Goal: Transaction & Acquisition: Book appointment/travel/reservation

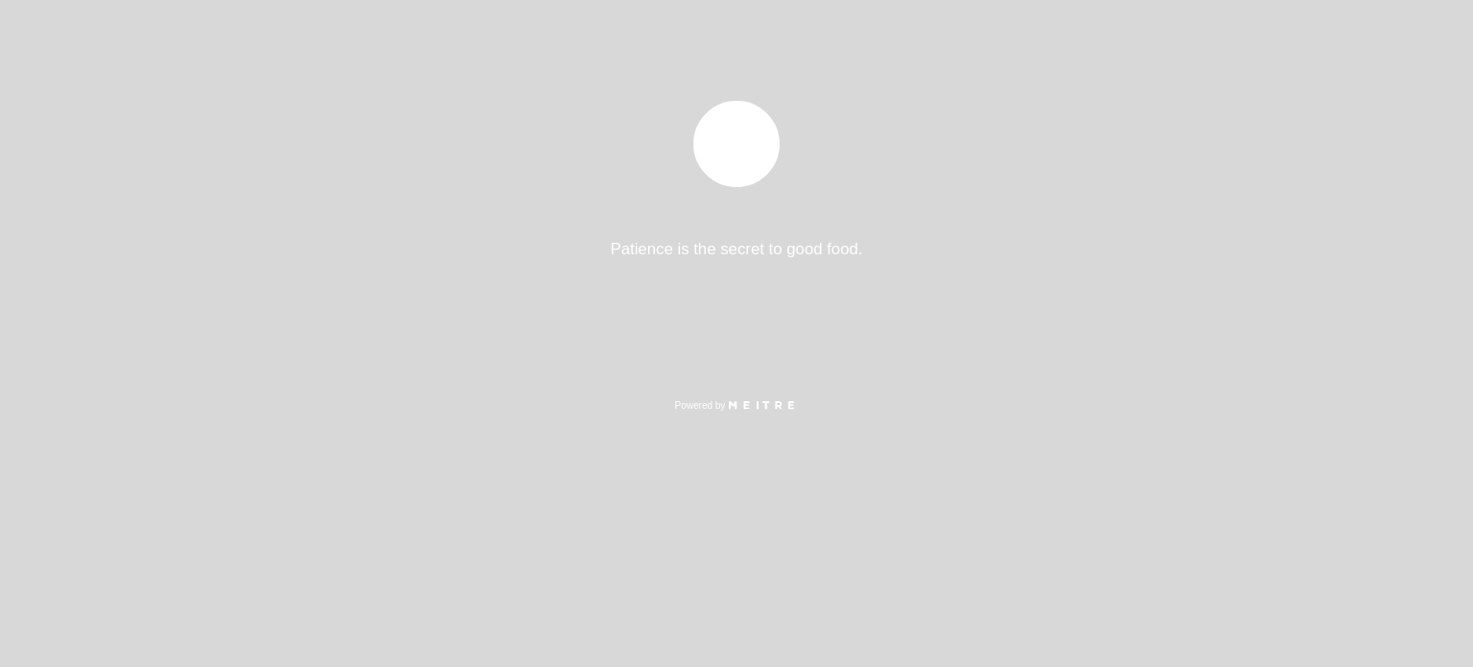
select select "es"
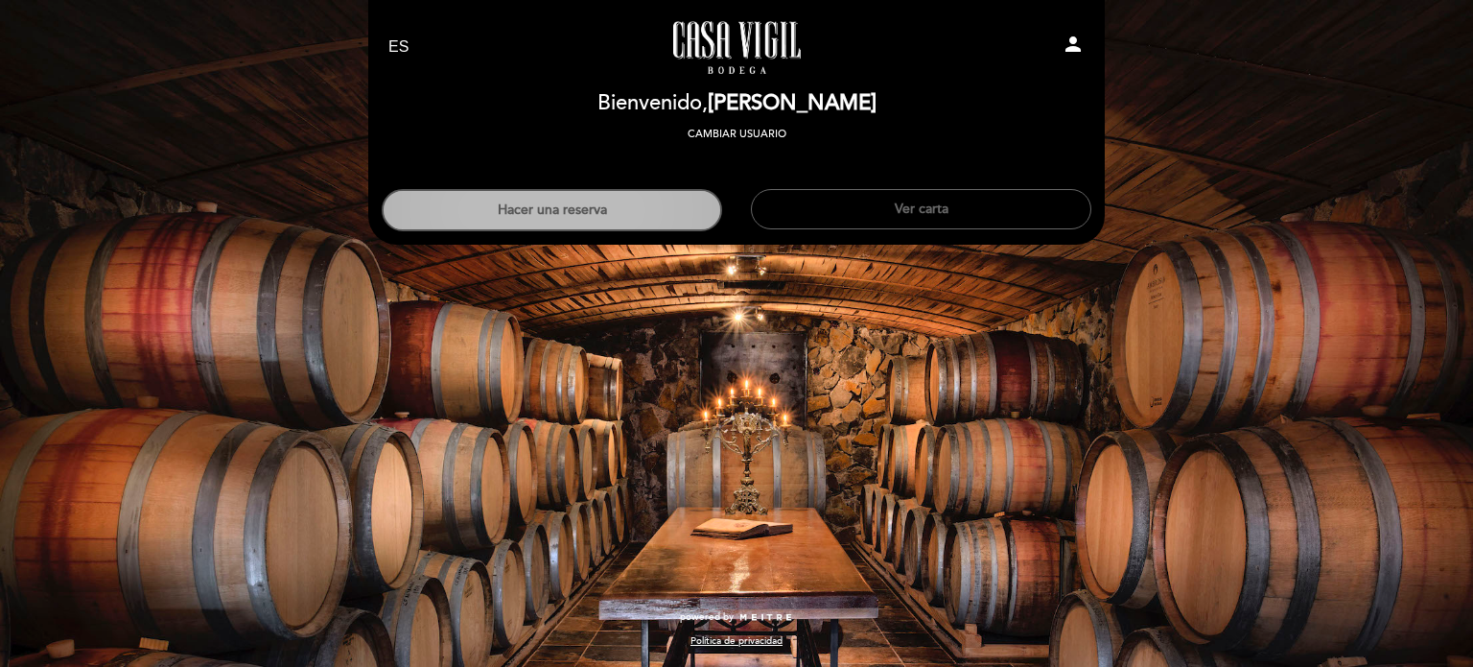
click at [610, 202] on button "Hacer una reserva" at bounding box center [552, 210] width 340 height 42
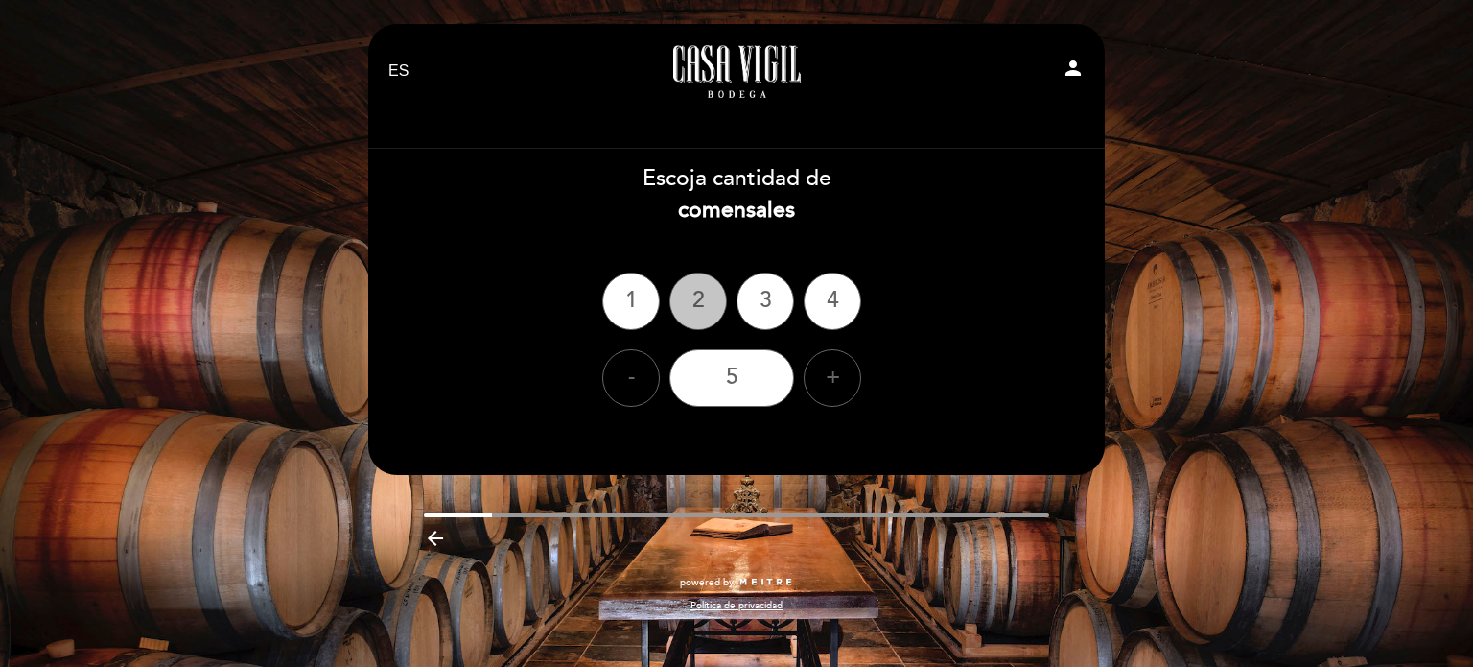
click at [706, 302] on div "2" at bounding box center [698, 301] width 58 height 58
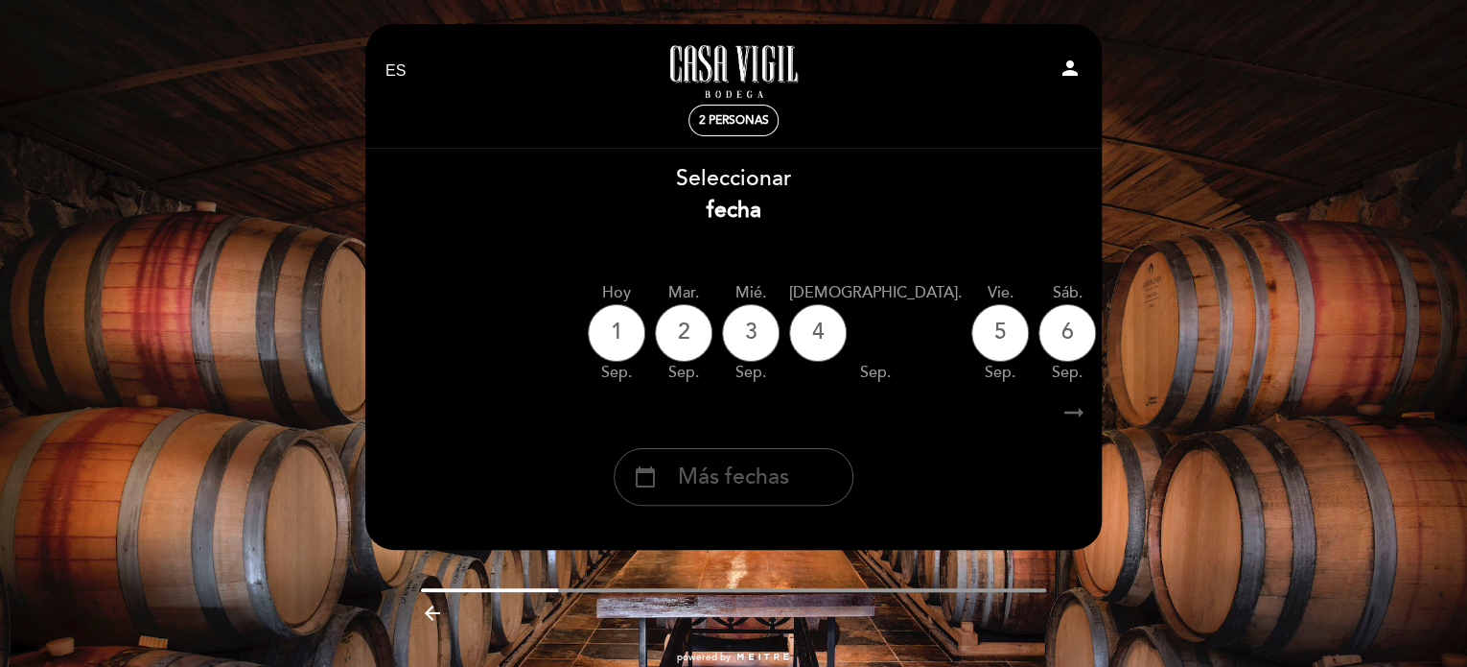
click at [752, 467] on span "Más fechas" at bounding box center [733, 477] width 111 height 32
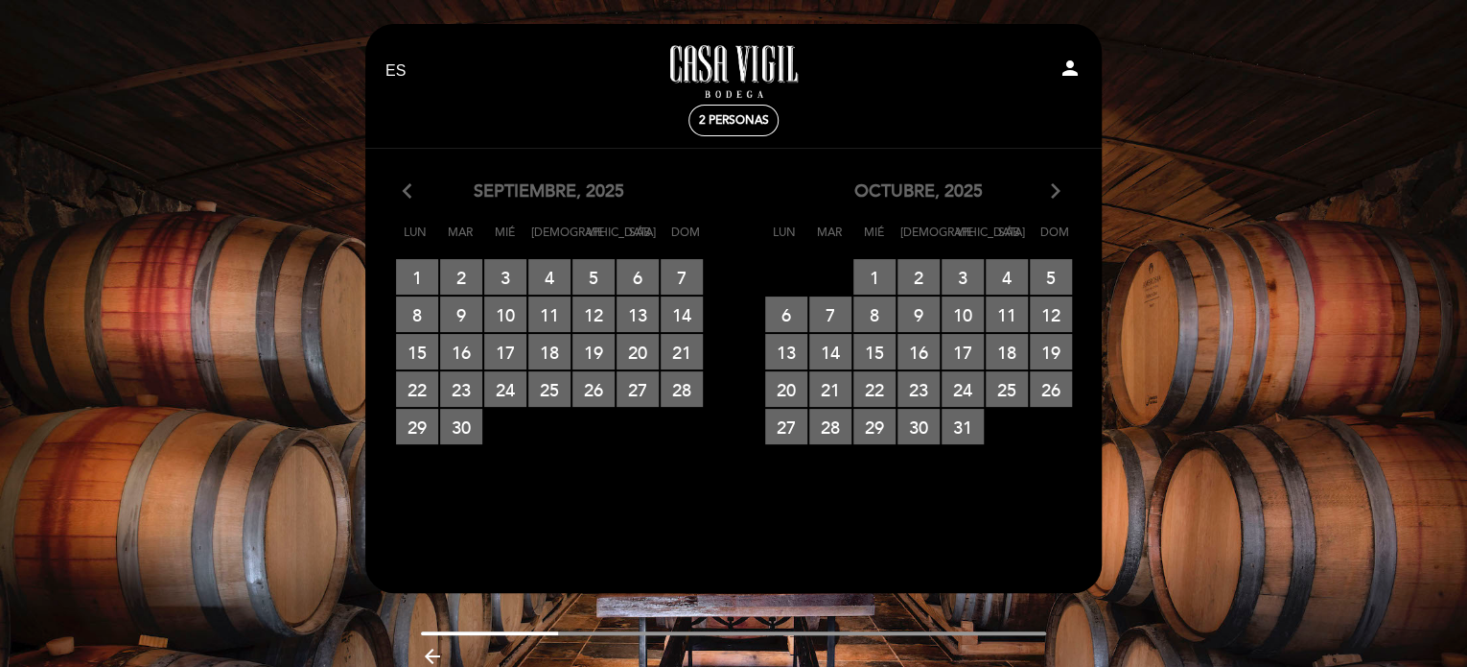
click at [1053, 188] on icon "arrow_forward_ios" at bounding box center [1055, 191] width 17 height 25
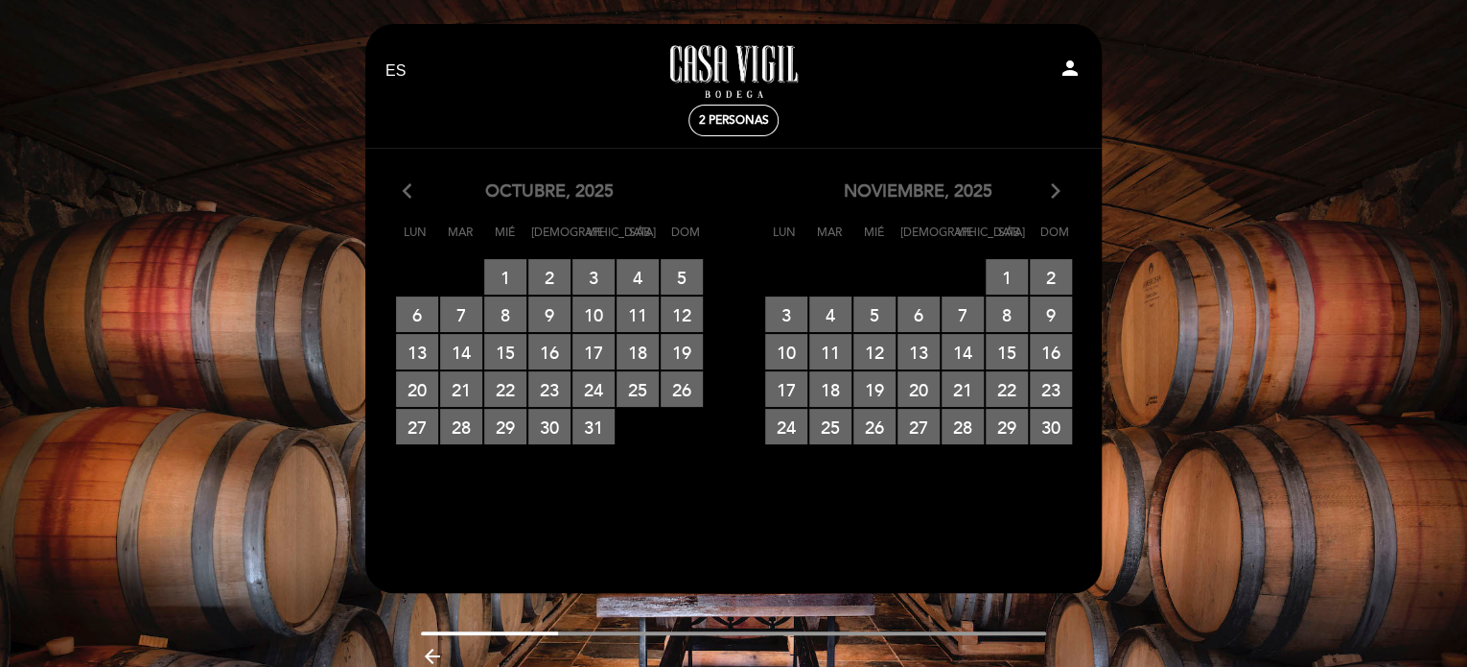
click at [1053, 188] on icon "arrow_forward_ios" at bounding box center [1055, 191] width 17 height 25
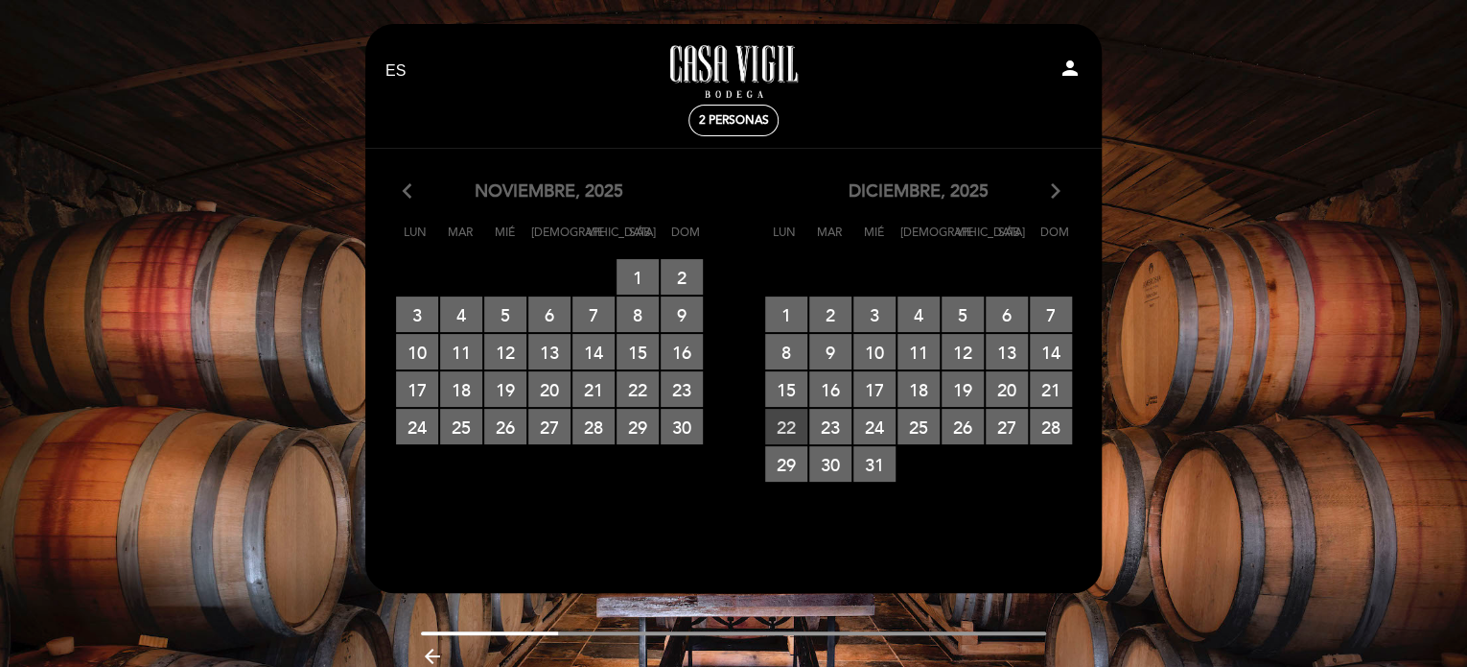
click at [790, 421] on span "22 RESERVAS DISPONIBLES" at bounding box center [786, 426] width 42 height 35
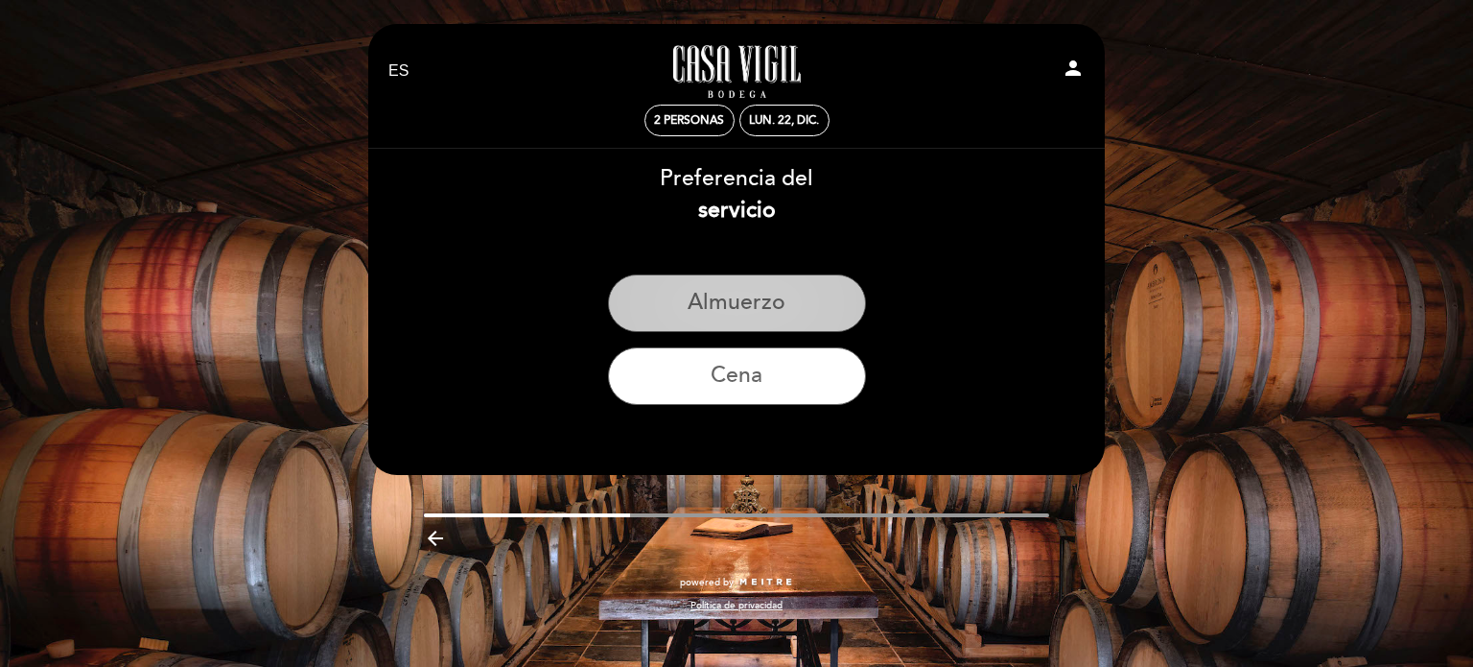
click at [767, 304] on button "Almuerzo" at bounding box center [737, 303] width 258 height 58
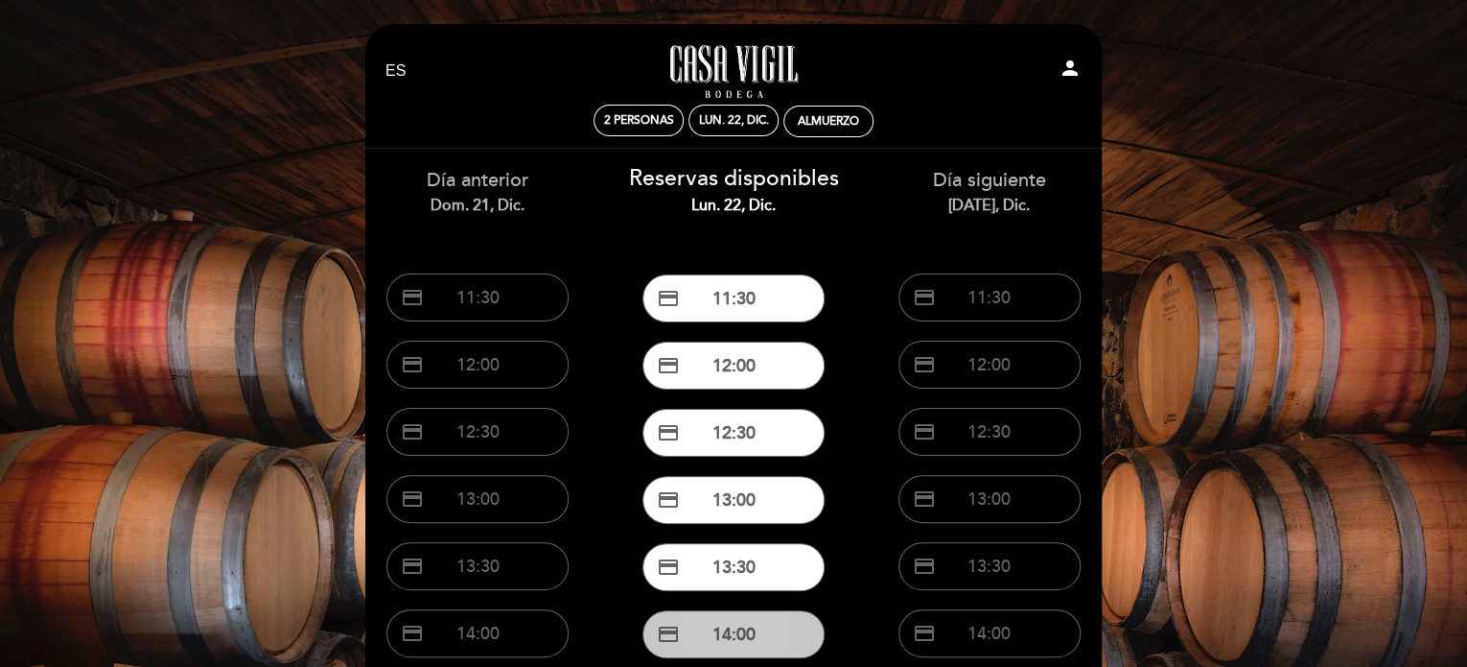
click at [755, 629] on button "credit_card 14:00" at bounding box center [734, 634] width 182 height 48
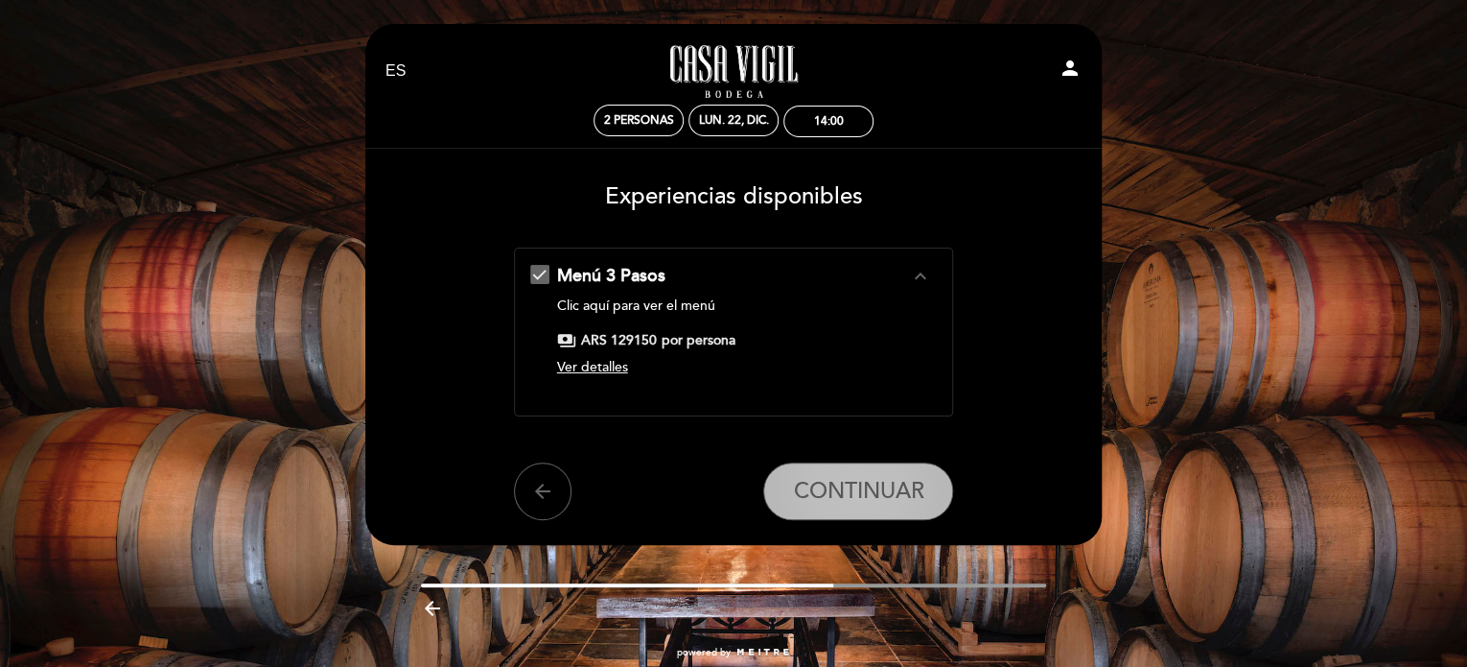
click at [867, 497] on span "CONTINUAR" at bounding box center [858, 491] width 130 height 27
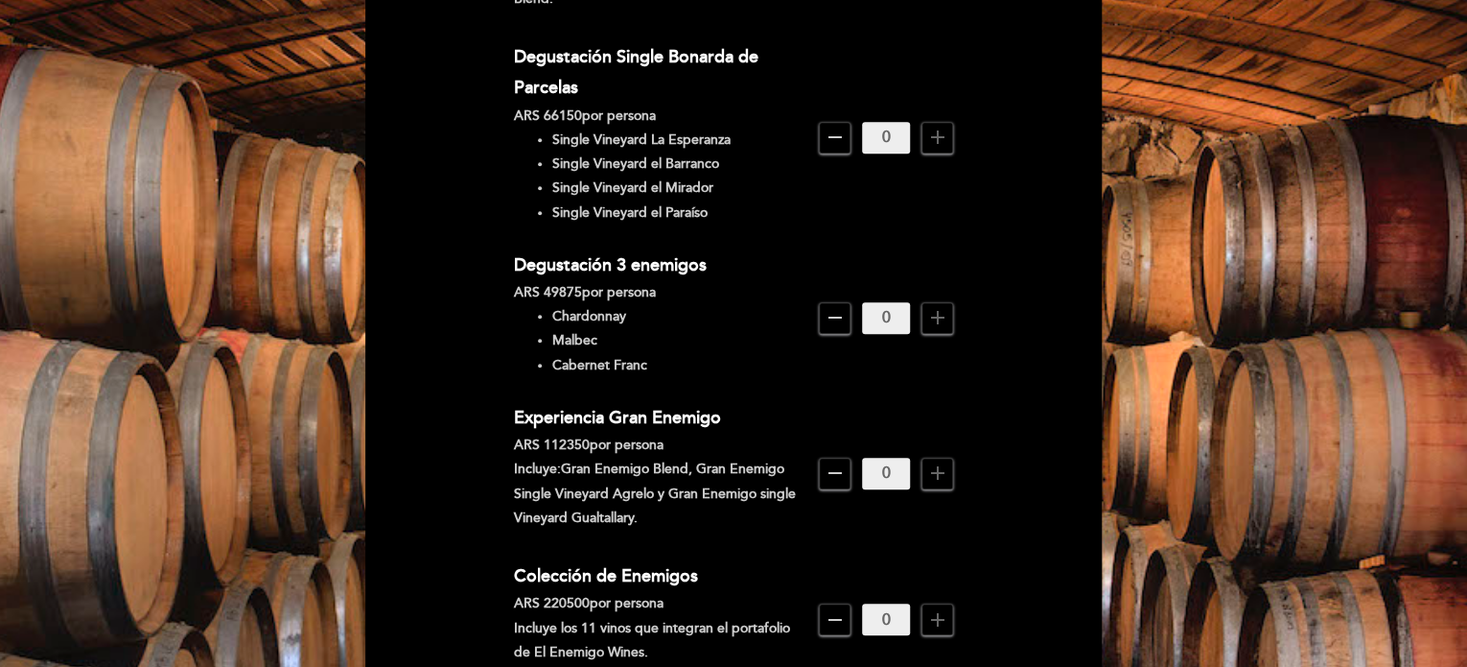
scroll to position [767, 0]
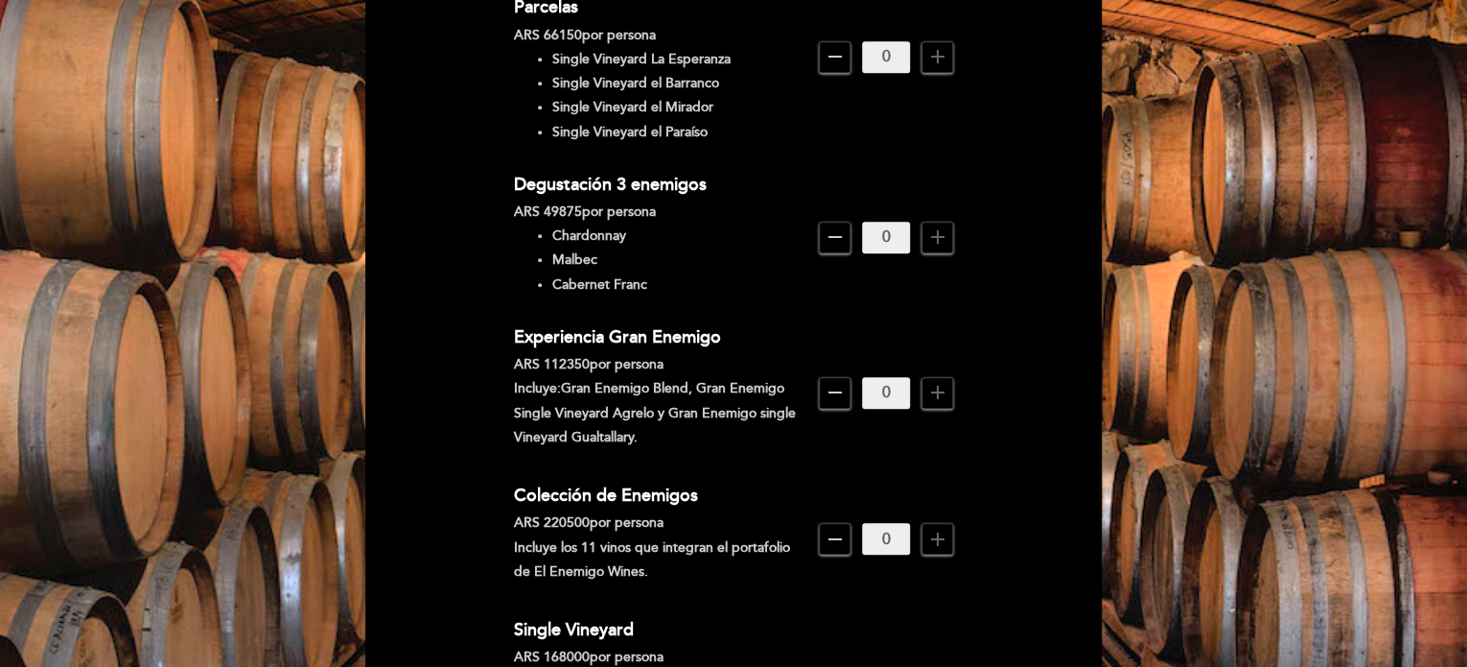
click at [939, 225] on icon "add" at bounding box center [937, 236] width 23 height 23
click at [1027, 284] on form "MARIDAJE Evolución Malbec ARS 375900 por persona El Enemigo Malbec 2008, El Ene…" at bounding box center [734, 418] width 710 height 2033
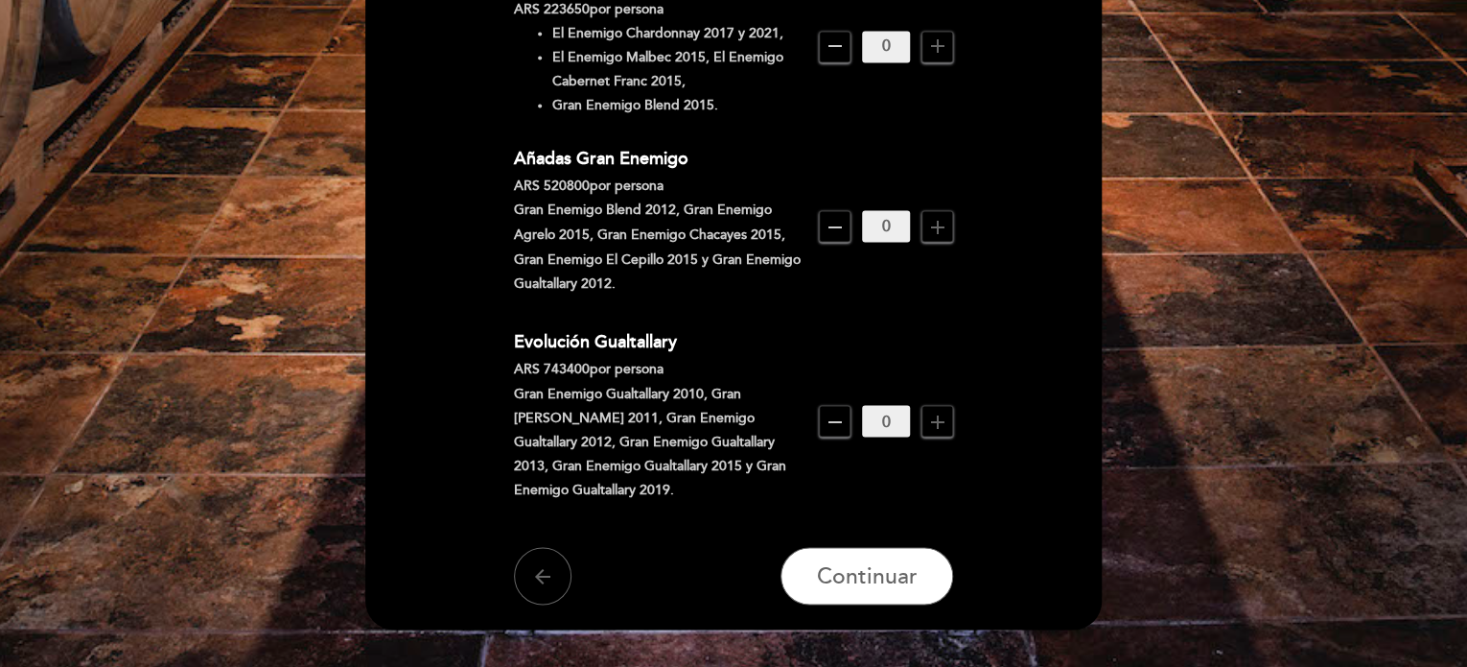
scroll to position [1694, 0]
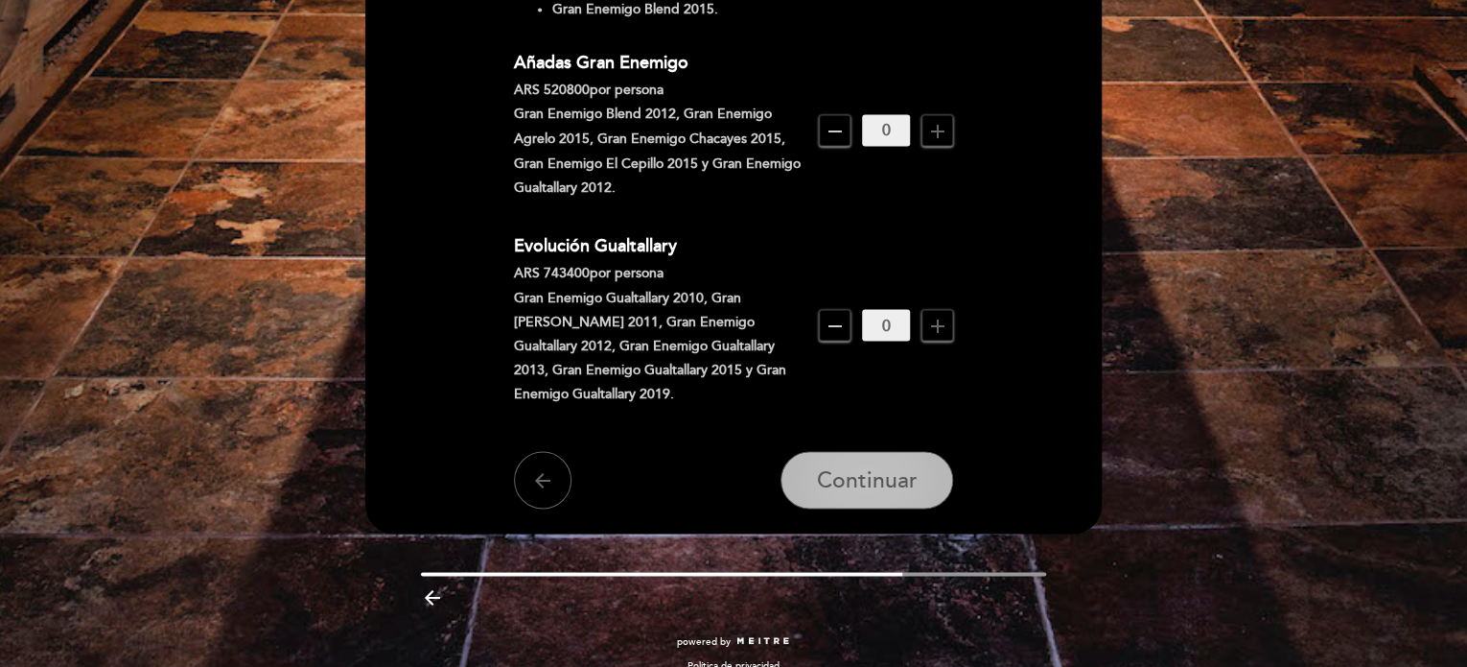
click at [872, 451] on button "Continuar" at bounding box center [867, 480] width 173 height 58
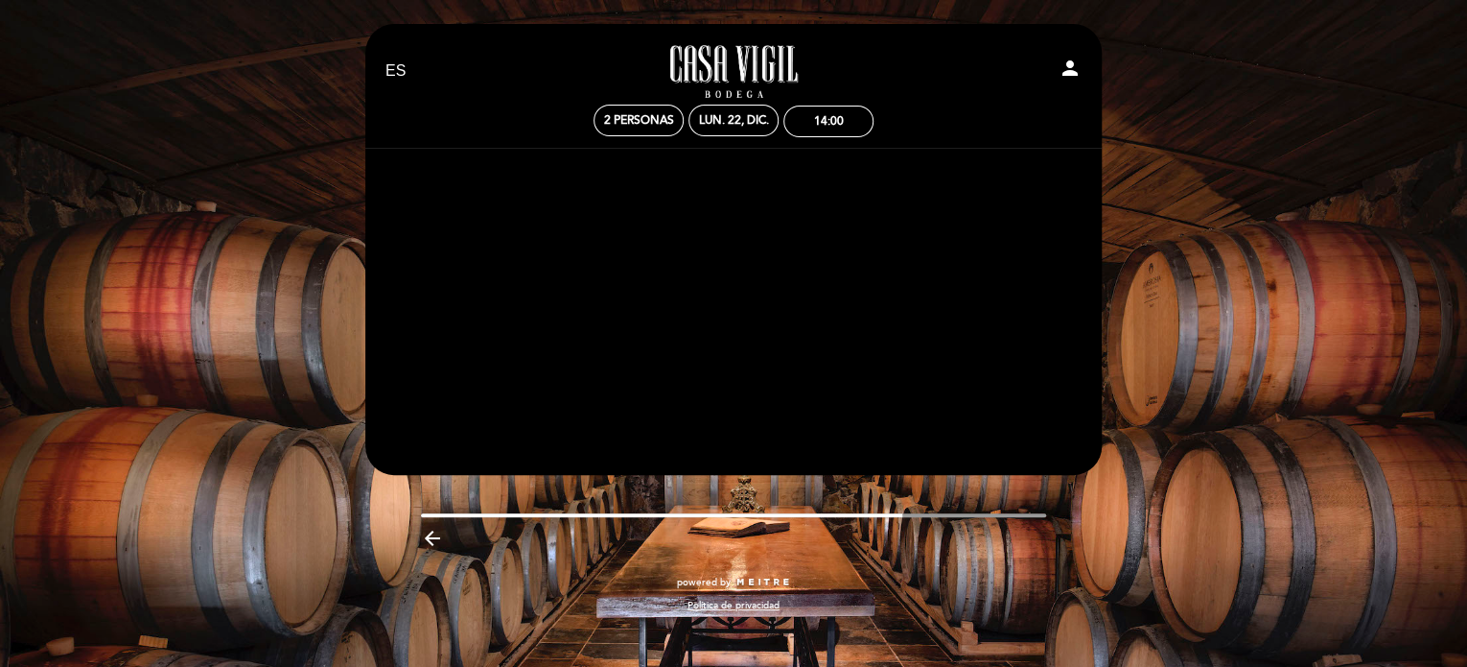
scroll to position [0, 0]
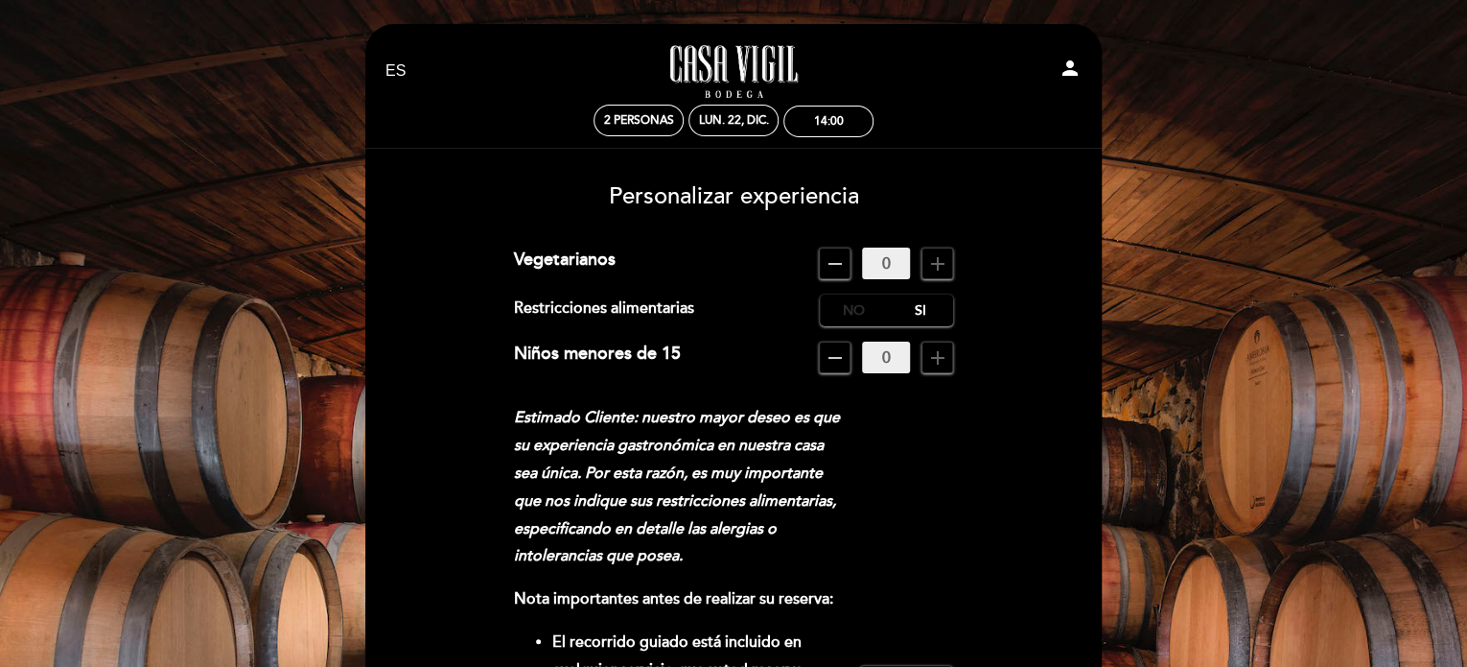
click at [839, 309] on label "No" at bounding box center [853, 310] width 67 height 32
click at [1067, 421] on form "Cargo por servicio : 0 % Nothing selected 0 % 15 % 18 % 20 % Vegetarianos remov…" at bounding box center [734, 645] width 710 height 797
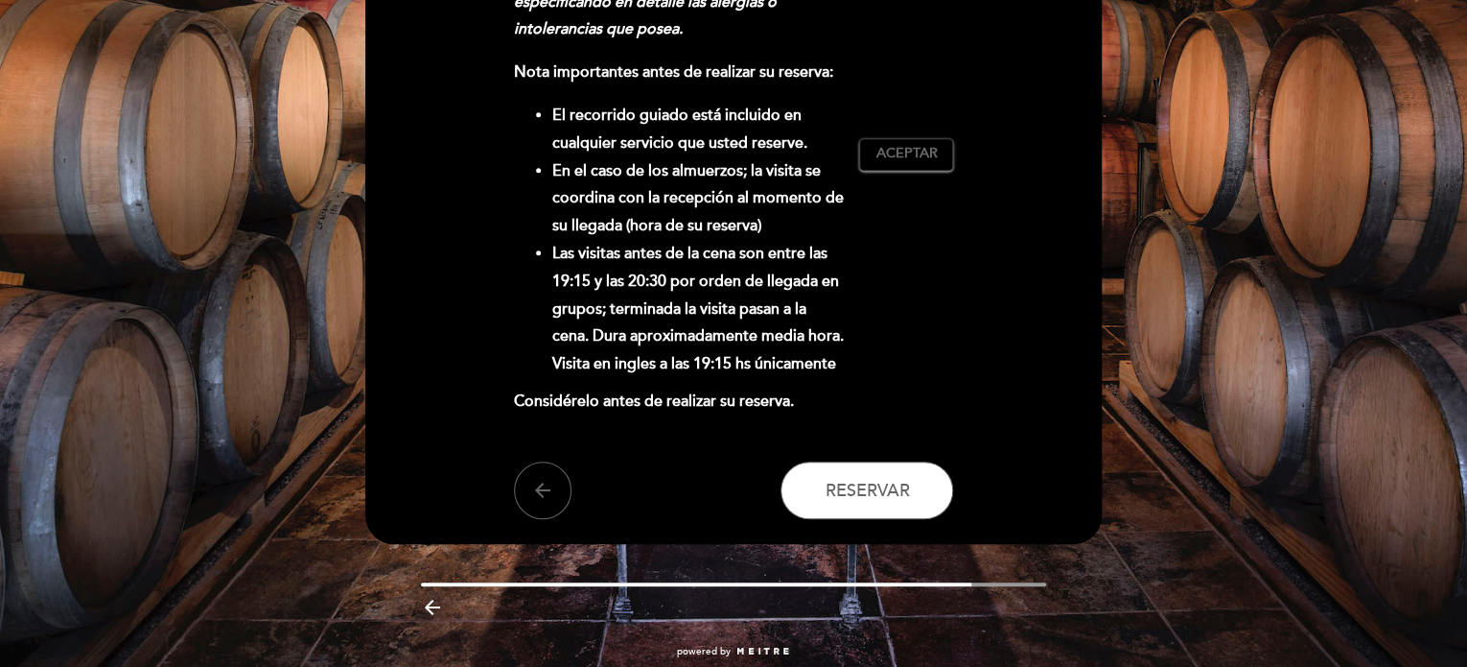
scroll to position [537, 0]
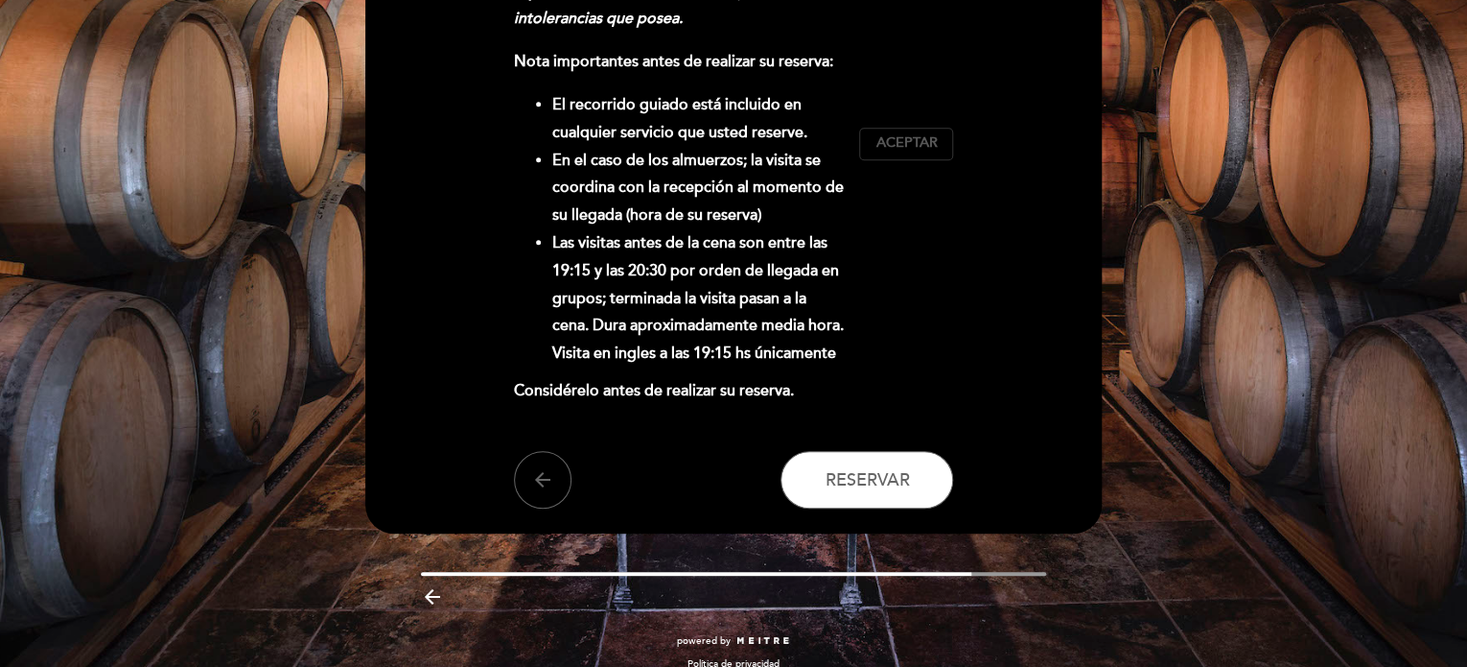
click at [929, 141] on span "Aceptar" at bounding box center [906, 143] width 61 height 20
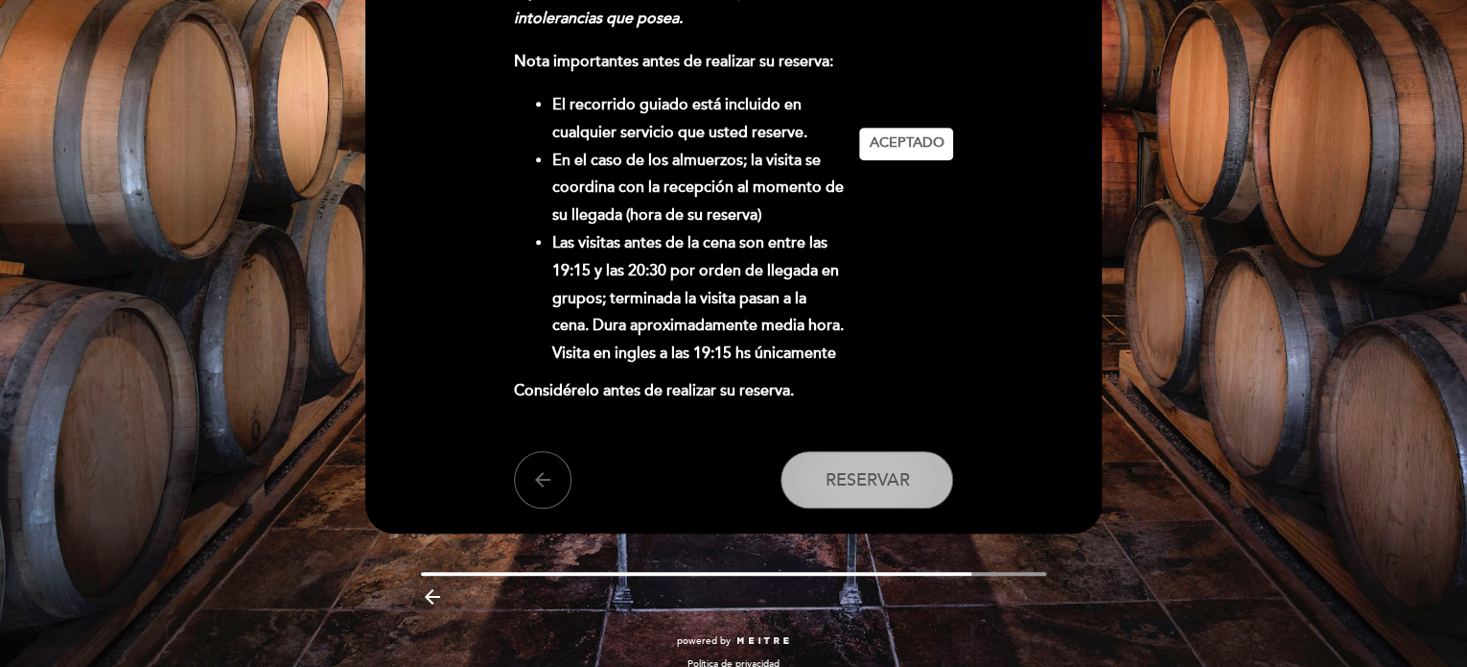
click at [875, 458] on button "Reservar" at bounding box center [867, 480] width 173 height 58
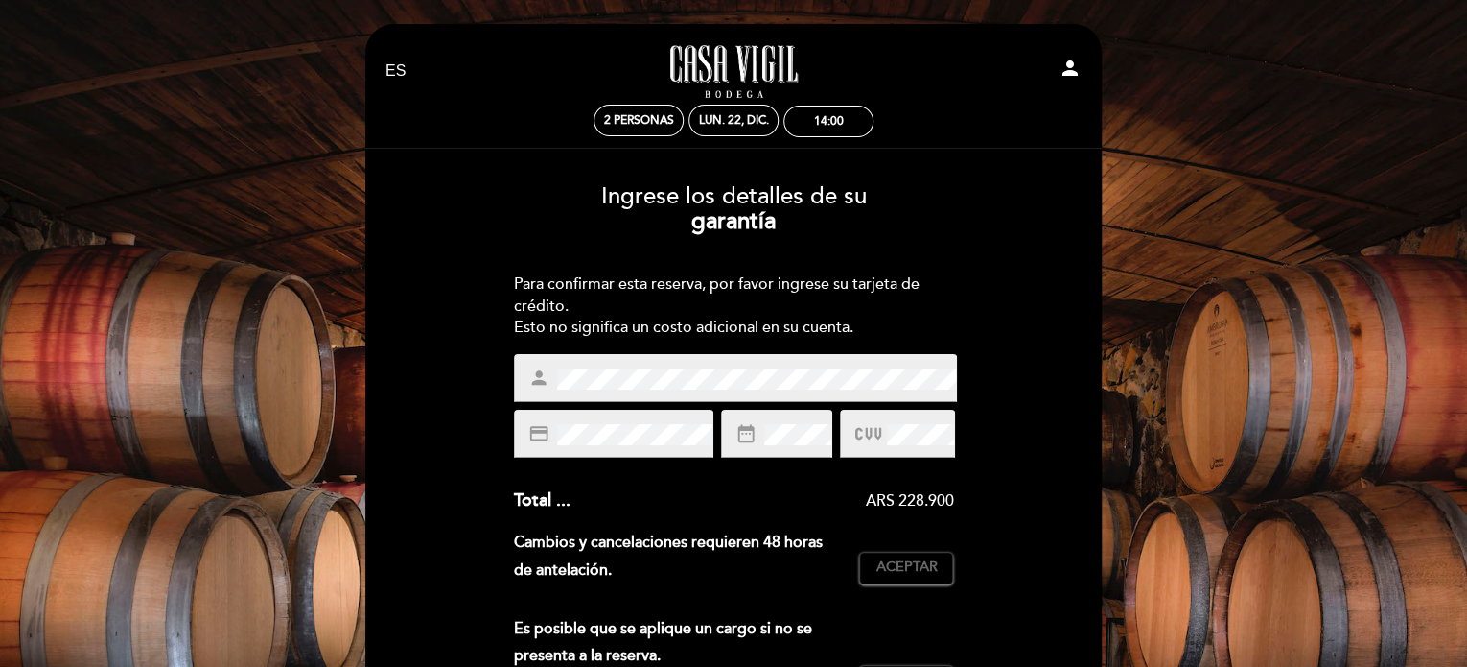
click at [1080, 488] on div "Ingrese los detalles de su garantía Para confirmar esta reserva, por favor ingr…" at bounding box center [734, 560] width 710 height 782
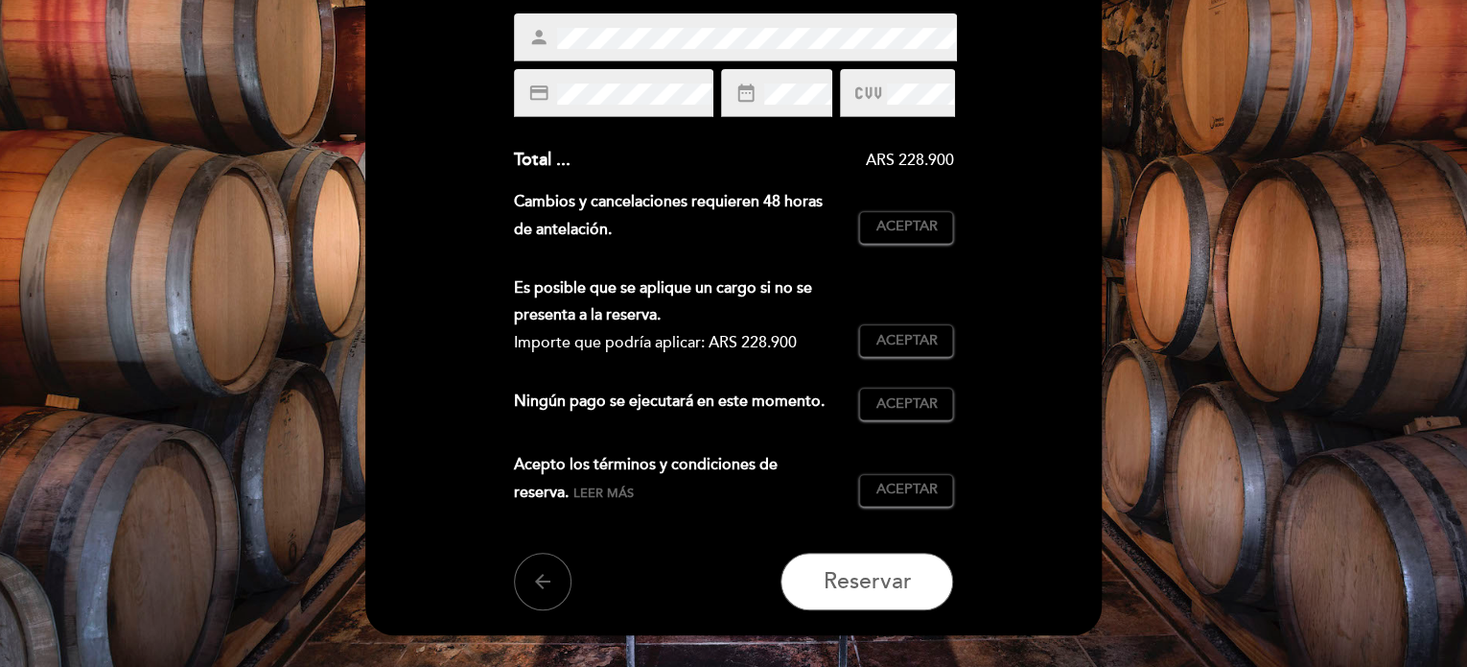
scroll to position [384, 0]
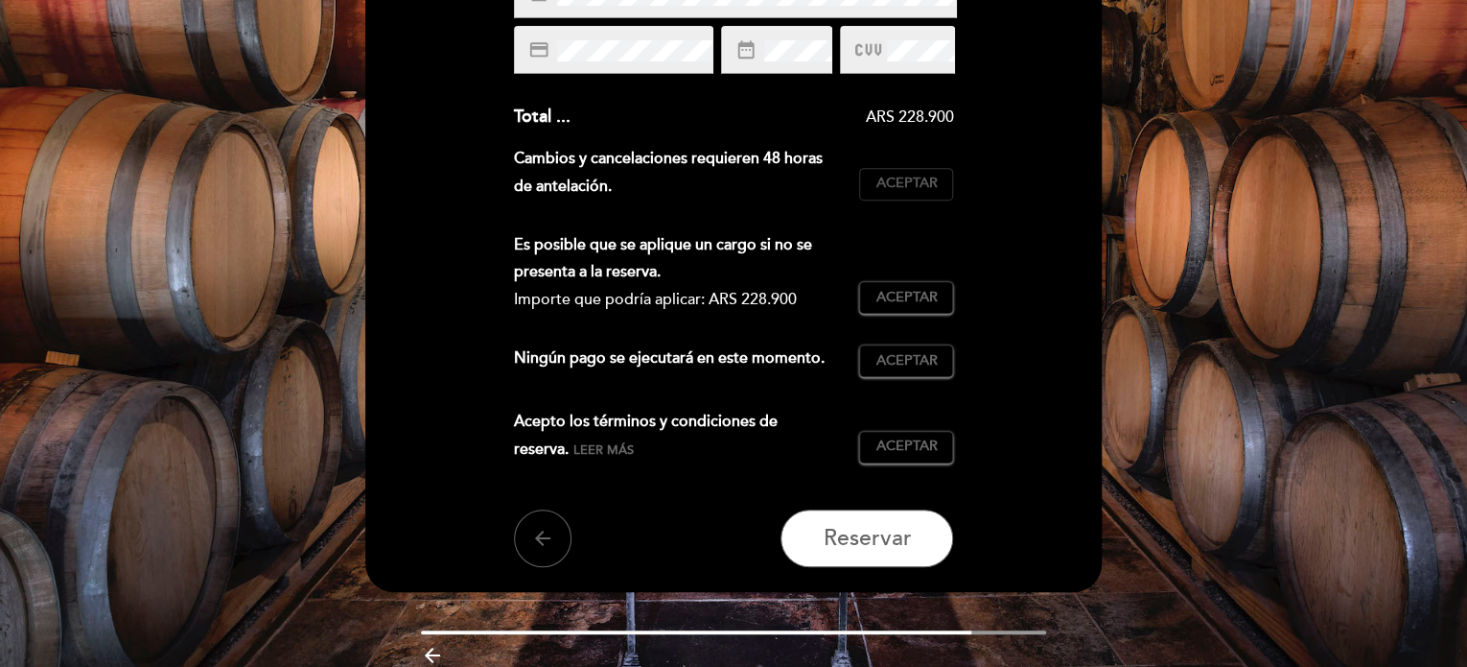
click at [913, 190] on span "Aceptar" at bounding box center [906, 184] width 61 height 20
click at [904, 295] on span "Aceptar" at bounding box center [906, 298] width 61 height 20
click at [902, 360] on span "Aceptar" at bounding box center [906, 361] width 61 height 20
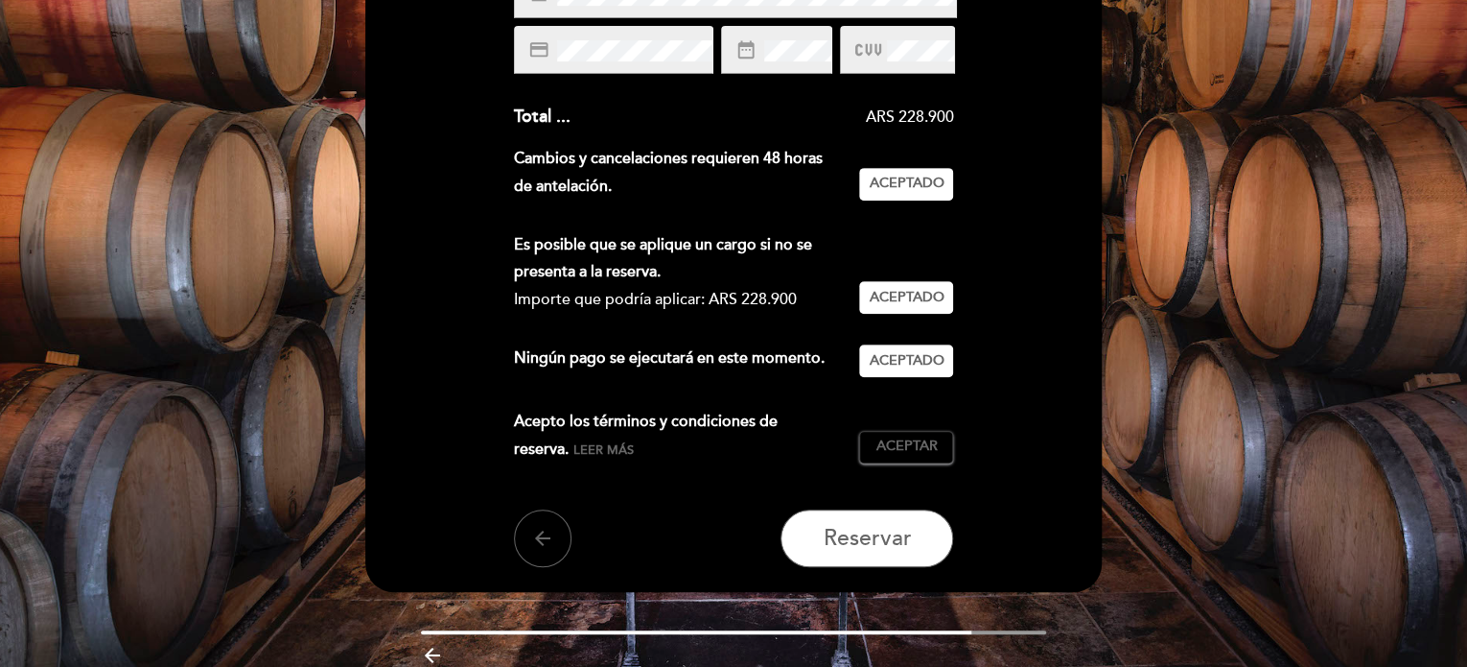
click at [898, 463] on div "Acepto los términos y condiciones de reserva. Leer más Aceptar Aceptado" at bounding box center [734, 443] width 440 height 71
click at [903, 446] on span "Aceptar" at bounding box center [906, 446] width 61 height 20
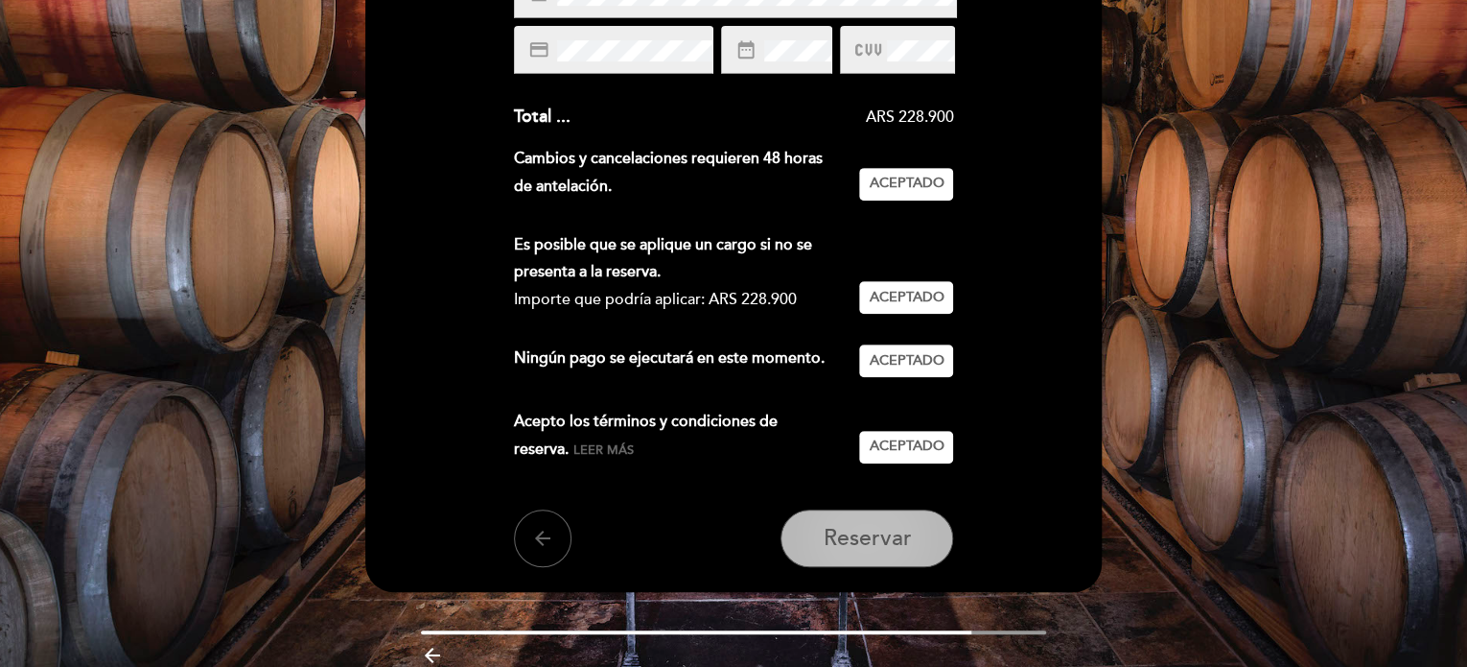
click at [849, 557] on button "Reservar" at bounding box center [867, 538] width 173 height 58
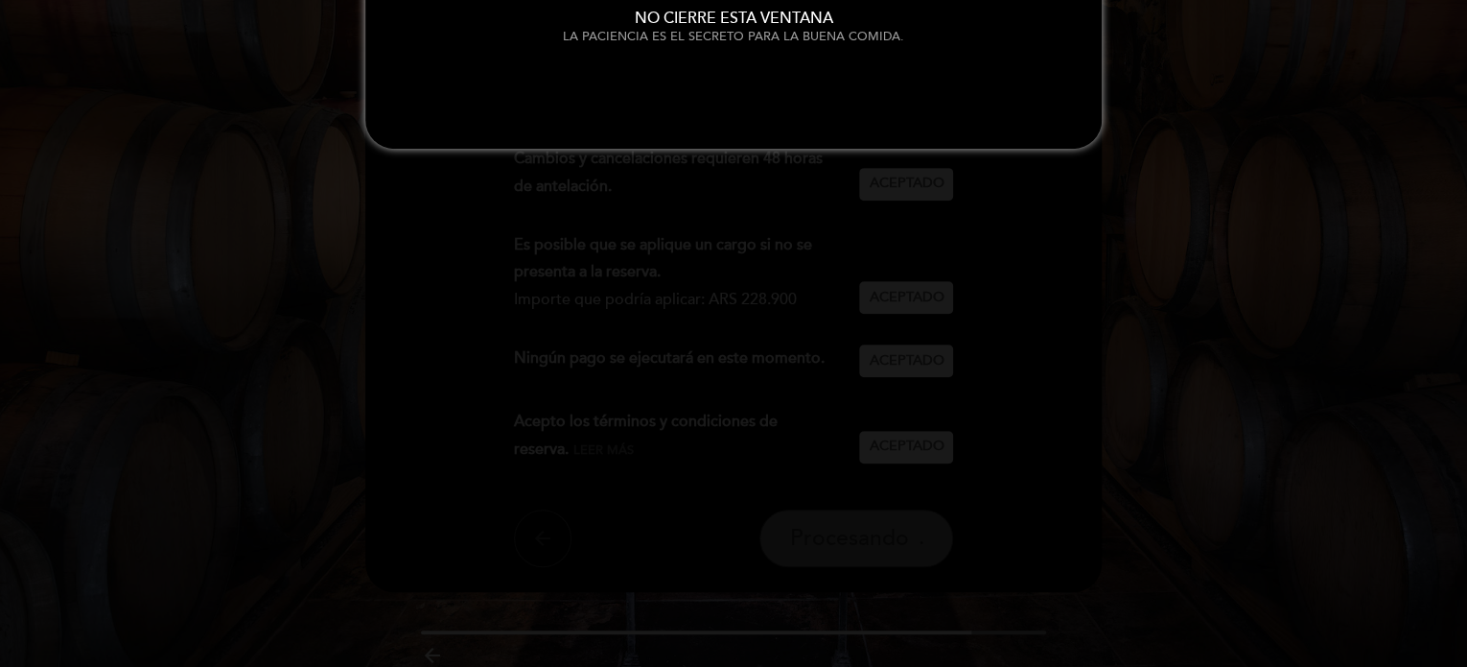
scroll to position [0, 0]
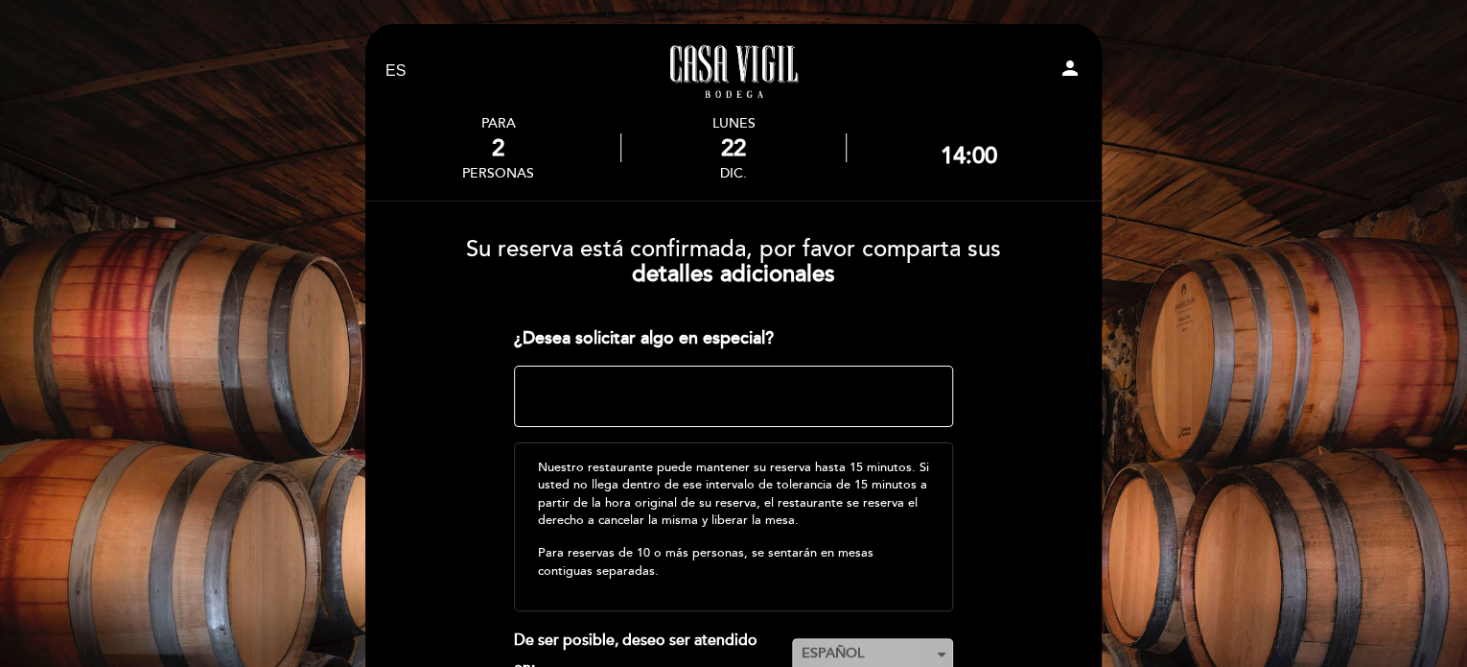
click at [930, 645] on span "ESPAÑOL" at bounding box center [873, 653] width 144 height 19
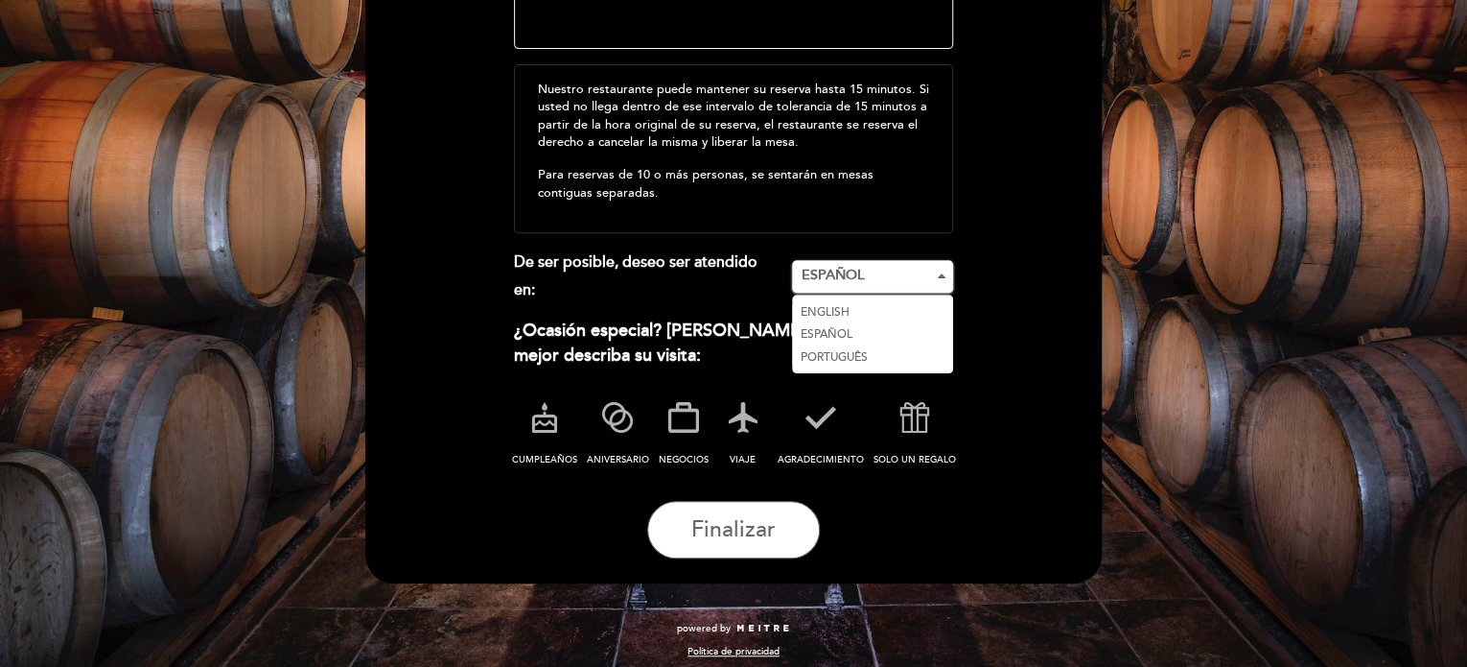
click at [831, 306] on link "ENGLISH" at bounding box center [872, 312] width 161 height 23
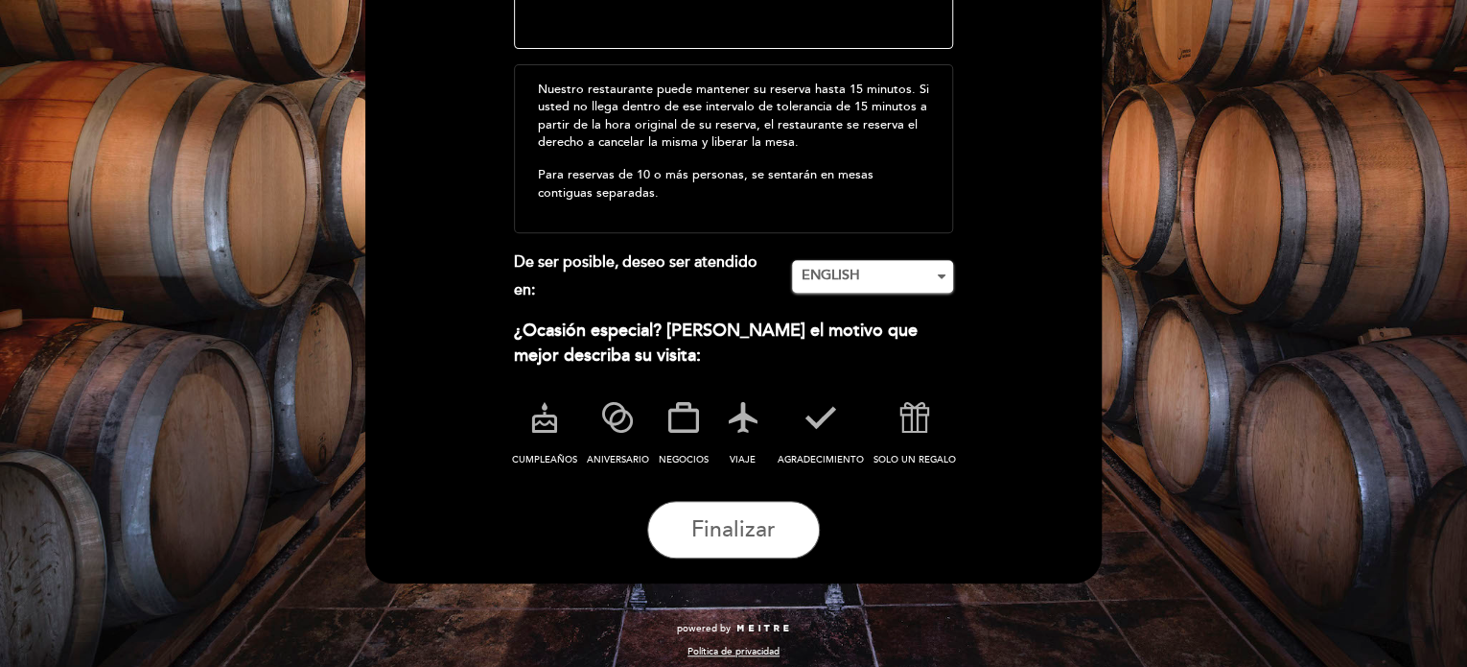
click at [1047, 280] on form "Su reserva está confirmada, por favor comparta sus detalles adicionales ¿Desea …" at bounding box center [734, 201] width 710 height 715
click at [611, 25] on textarea at bounding box center [734, 18] width 440 height 61
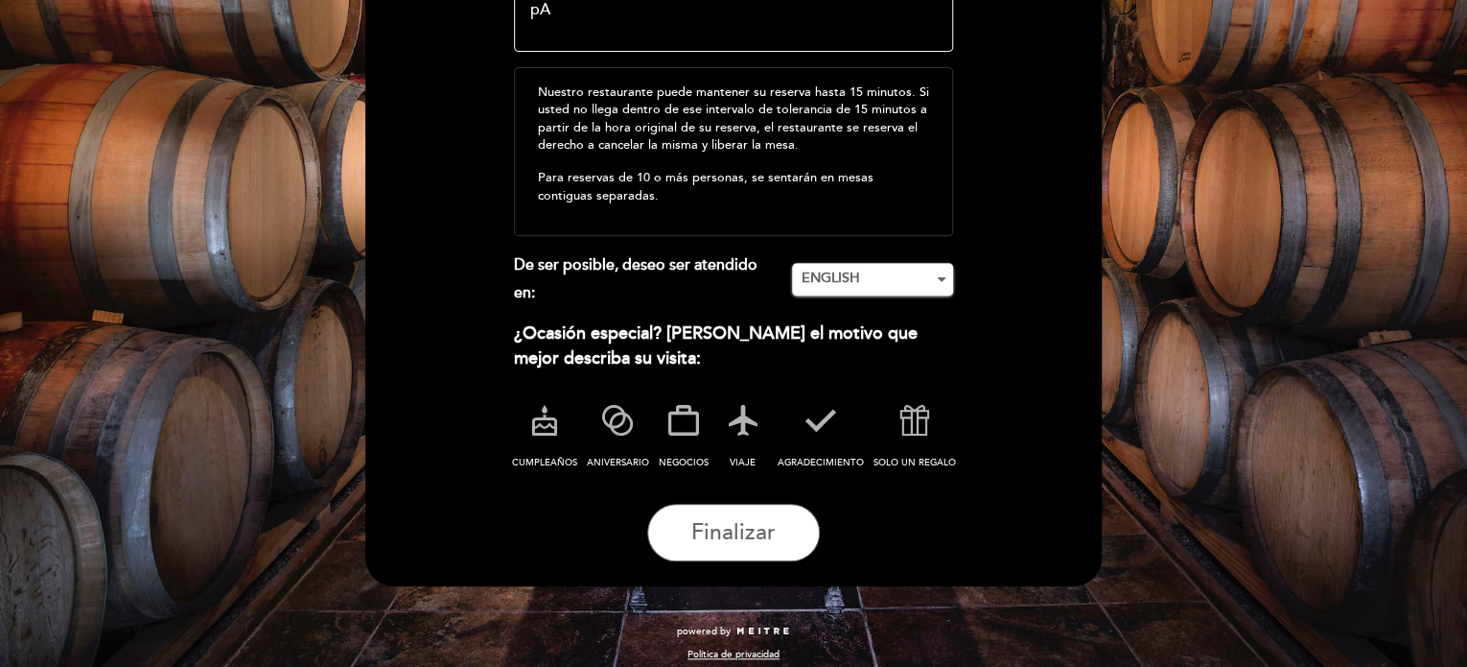
type textarea "p"
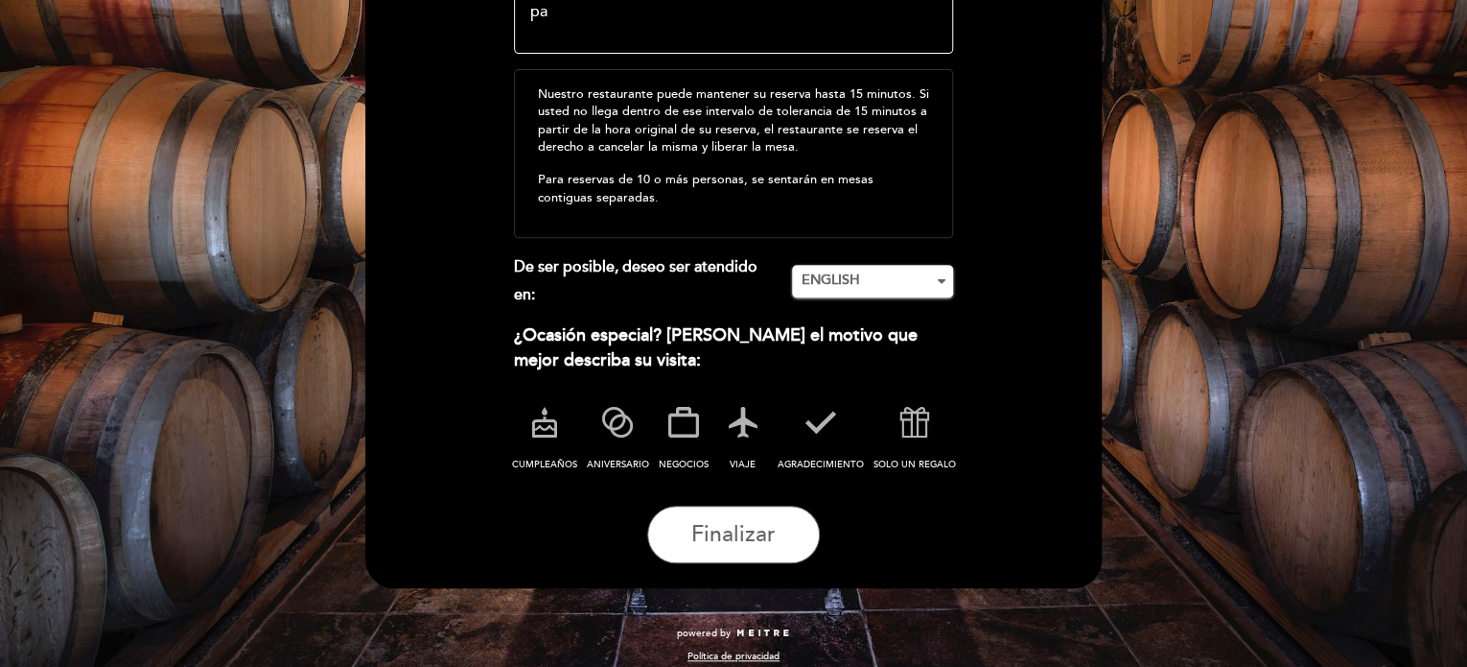
type textarea "p"
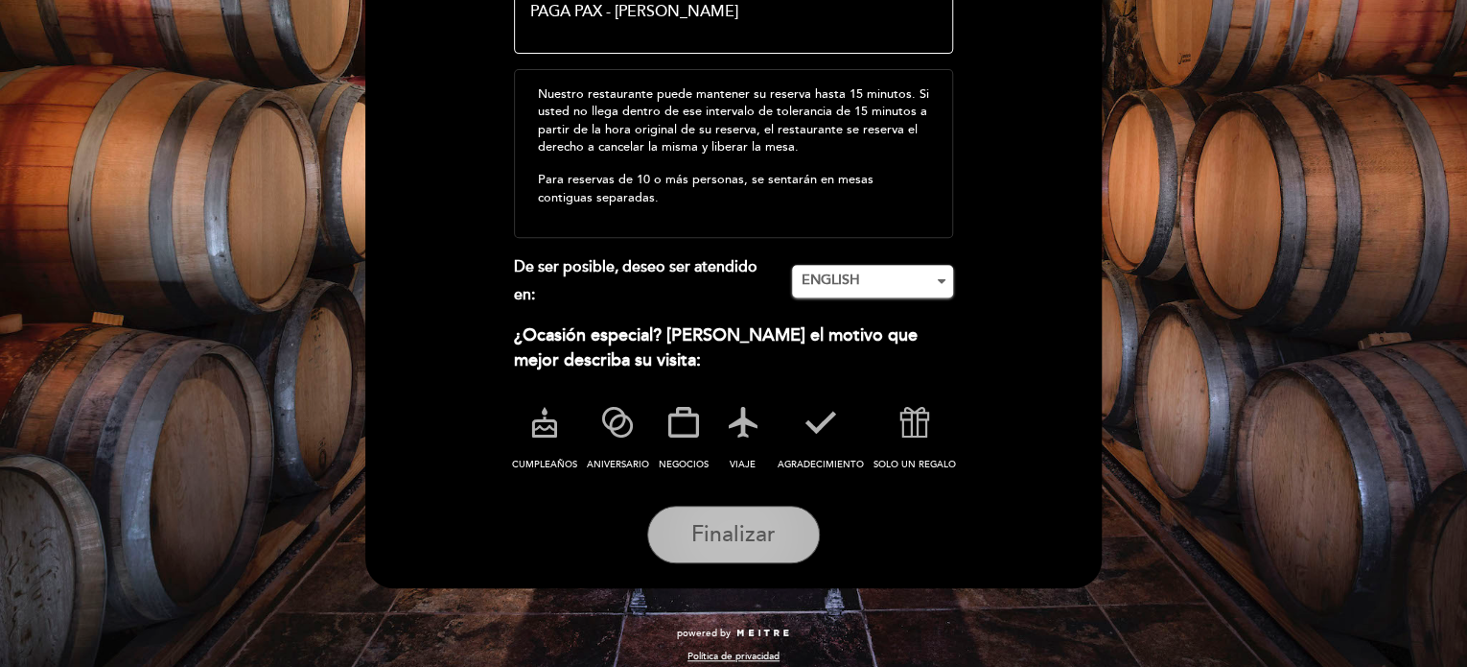
type textarea "PAGA PAX - [PERSON_NAME]"
click at [760, 525] on span "Finalizar" at bounding box center [734, 534] width 84 height 27
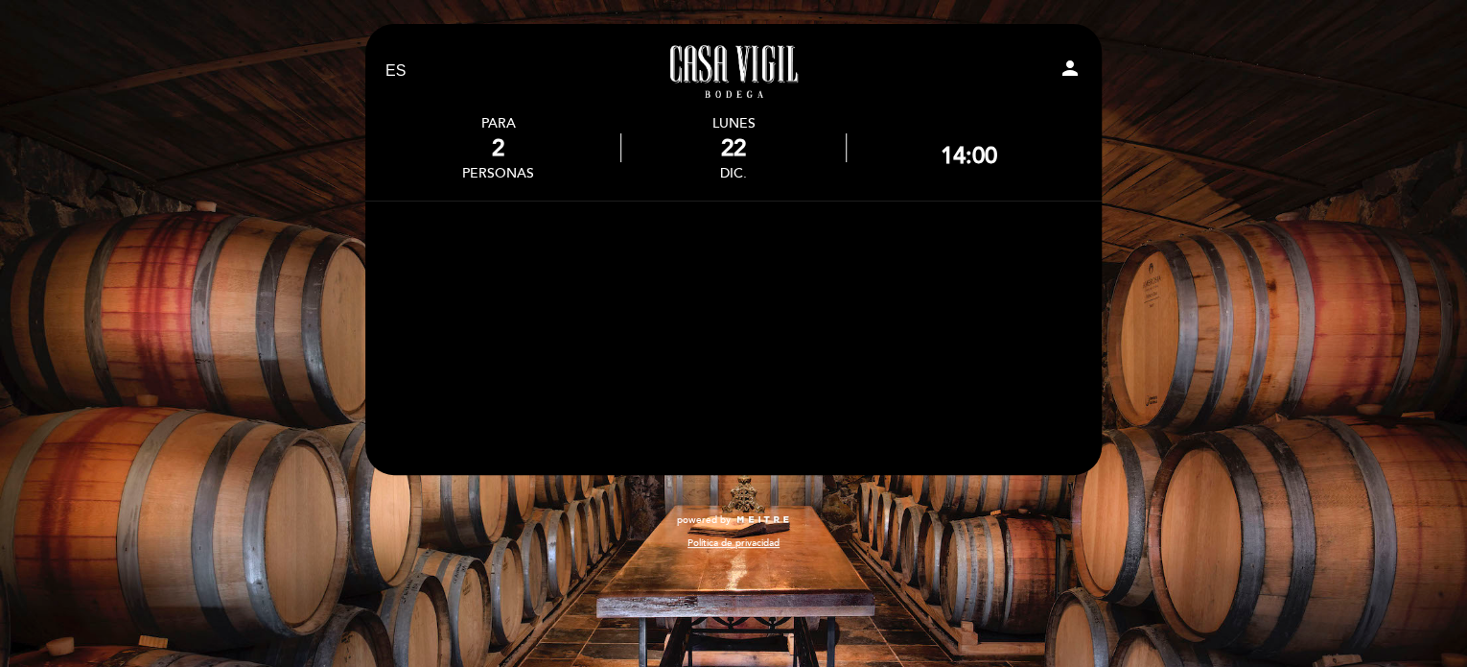
scroll to position [0, 0]
